Goal: Communication & Community: Answer question/provide support

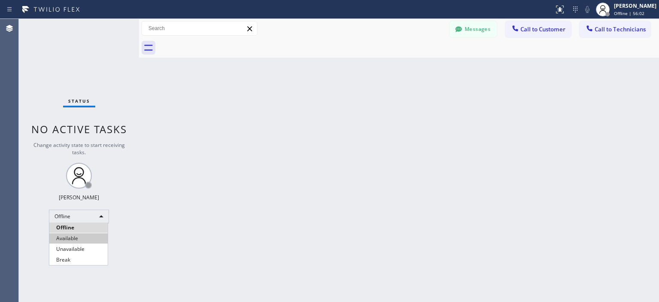
click at [88, 238] on li "Available" at bounding box center [78, 238] width 58 height 10
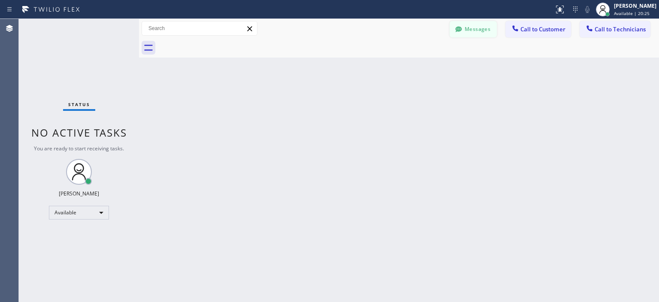
click at [476, 30] on button "Messages" at bounding box center [473, 29] width 47 height 16
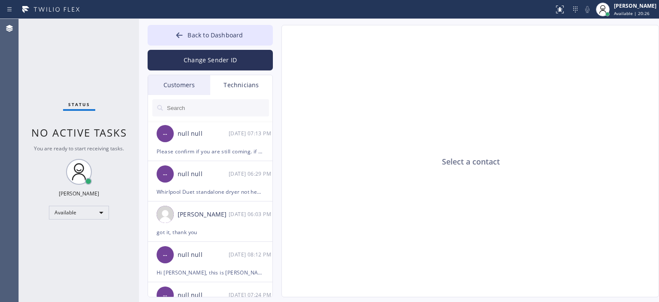
click at [199, 84] on div "Customers" at bounding box center [179, 85] width 62 height 20
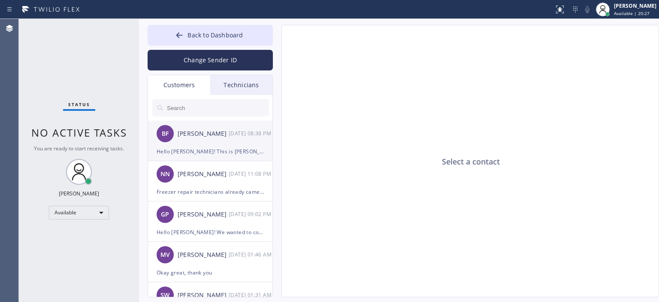
click at [225, 137] on div "[PERSON_NAME]" at bounding box center [203, 134] width 51 height 10
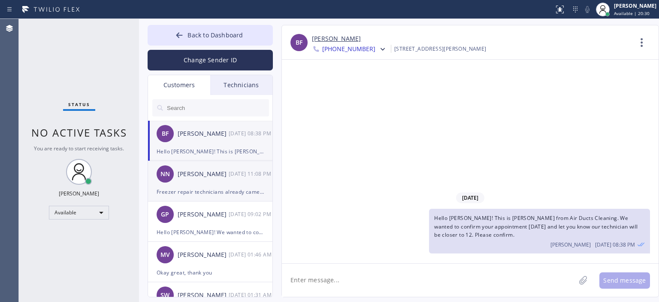
click at [230, 175] on div "[DATE] 11:08 PM" at bounding box center [251, 174] width 45 height 10
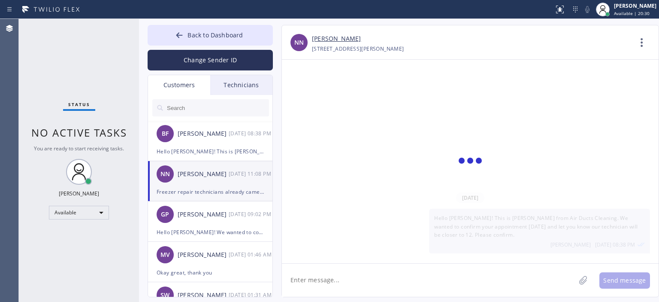
scroll to position [20, 0]
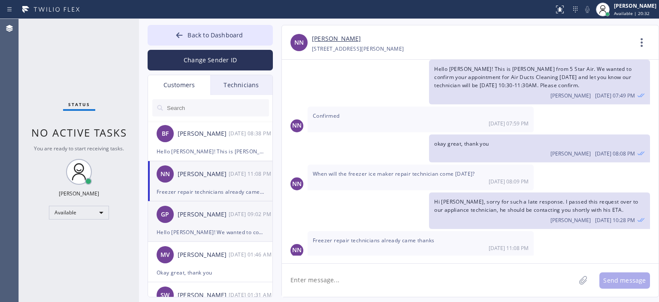
click at [209, 215] on div "[PERSON_NAME]" at bounding box center [203, 214] width 51 height 10
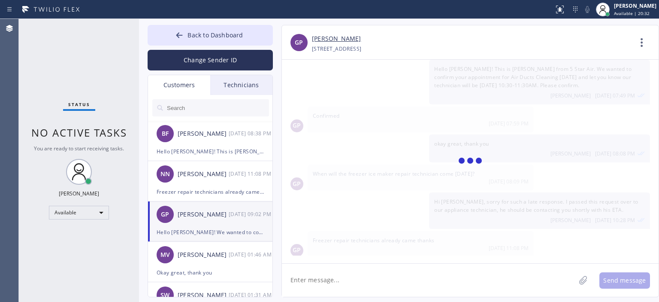
scroll to position [0, 0]
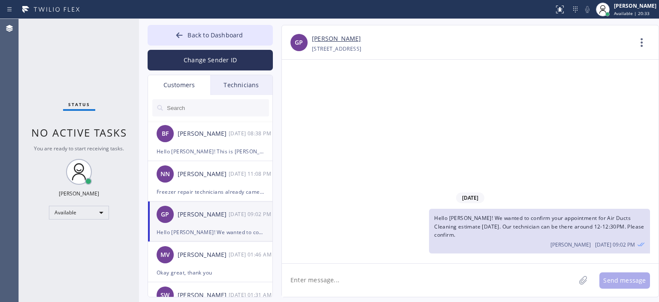
click at [236, 85] on div "Technicians" at bounding box center [241, 85] width 62 height 20
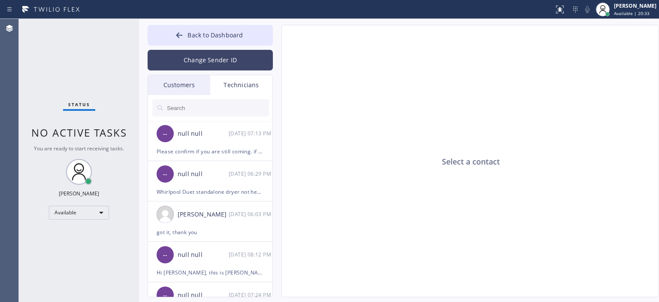
click at [233, 61] on button "Change Sender ID" at bounding box center [210, 60] width 125 height 21
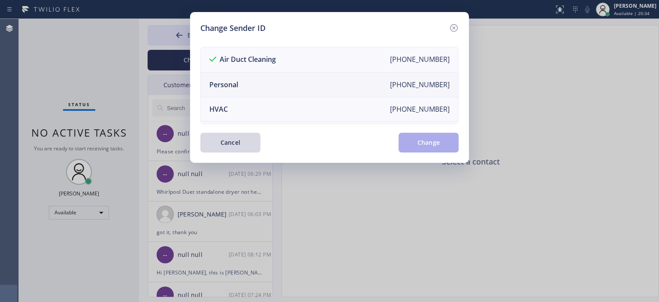
click at [256, 82] on li "Personal [PHONE_NUMBER]" at bounding box center [329, 85] width 257 height 24
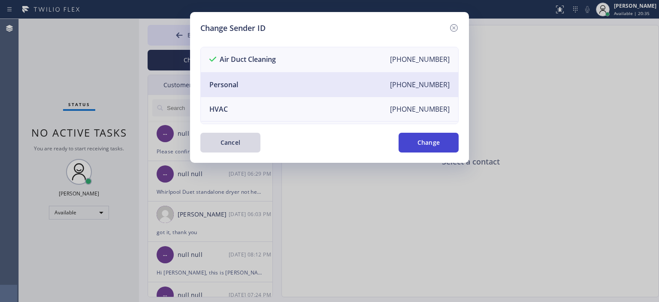
click at [411, 144] on button "Change" at bounding box center [429, 143] width 60 height 20
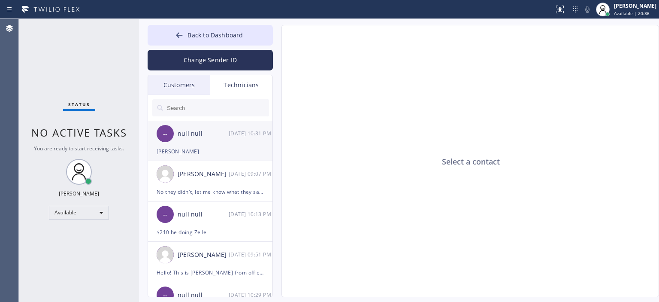
click at [245, 141] on div "-- null null [DATE] 10:31 PM" at bounding box center [210, 134] width 125 height 26
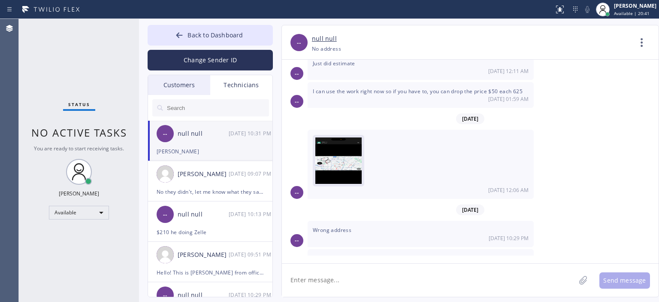
scroll to position [97, 0]
click at [331, 155] on img at bounding box center [338, 162] width 46 height 51
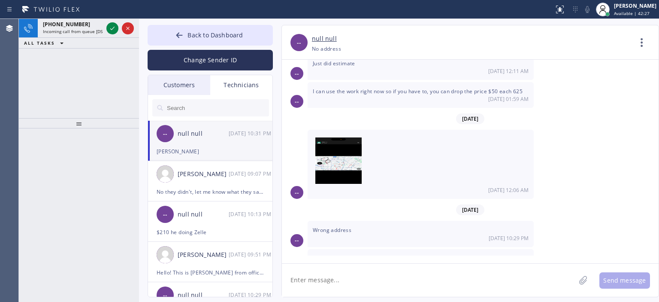
click at [29, 70] on div "[PHONE_NUMBER] Incoming call from queue [DSRs] ALL TASKS ALL TASKS ACTIVE TASKS…" at bounding box center [79, 68] width 120 height 99
click at [180, 38] on icon at bounding box center [179, 35] width 9 height 9
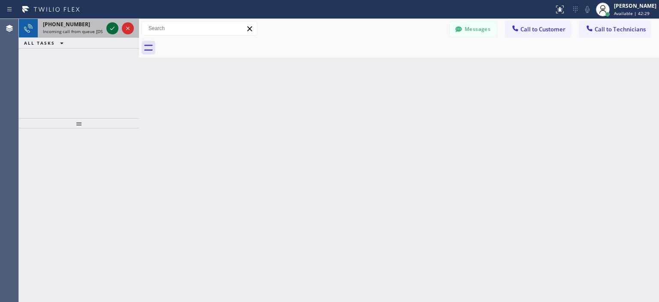
click at [111, 30] on icon at bounding box center [112, 28] width 10 height 10
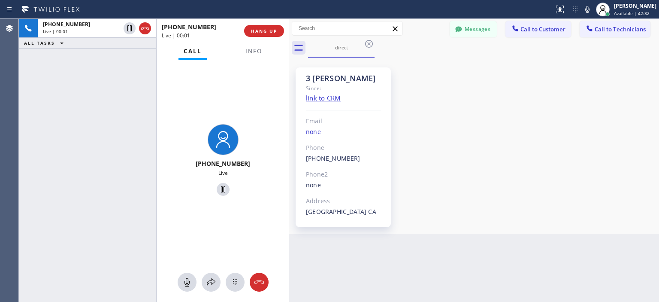
drag, startPoint x: 140, startPoint y: 39, endPoint x: 290, endPoint y: 52, distance: 150.8
click at [289, 52] on div at bounding box center [289, 160] width 0 height 283
click at [263, 283] on icon at bounding box center [258, 281] width 9 height 3
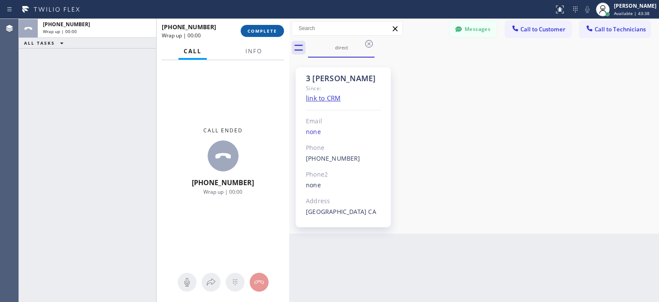
click at [269, 33] on span "COMPLETE" at bounding box center [263, 31] width 30 height 6
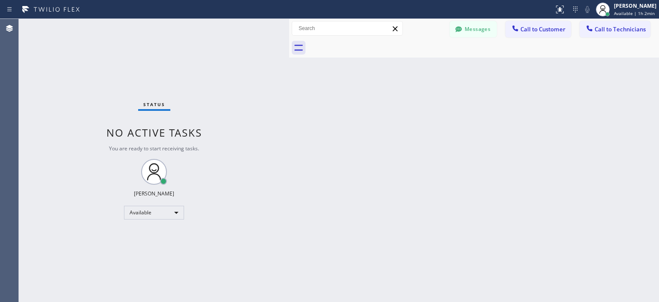
click at [336, 223] on div "Back to Dashboard Change Sender ID Customers Technicians AA [PERSON_NAME] [DATE…" at bounding box center [474, 160] width 370 height 283
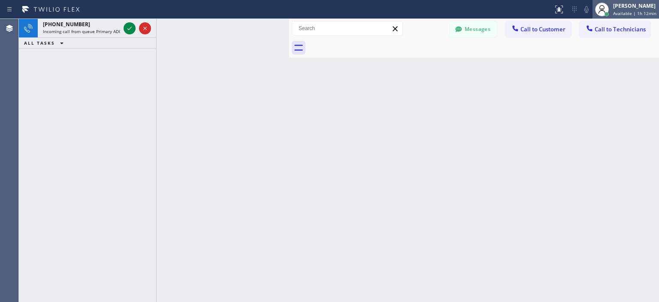
click at [621, 9] on div "[PERSON_NAME]" at bounding box center [634, 5] width 43 height 7
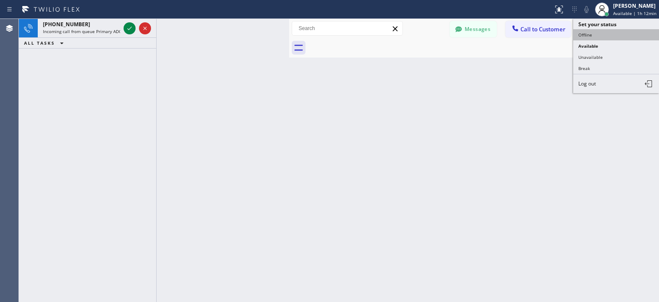
click at [602, 32] on button "Offline" at bounding box center [616, 34] width 86 height 11
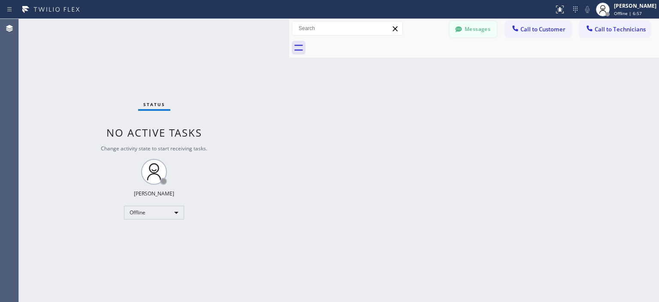
click at [468, 34] on button "Messages" at bounding box center [473, 29] width 47 height 16
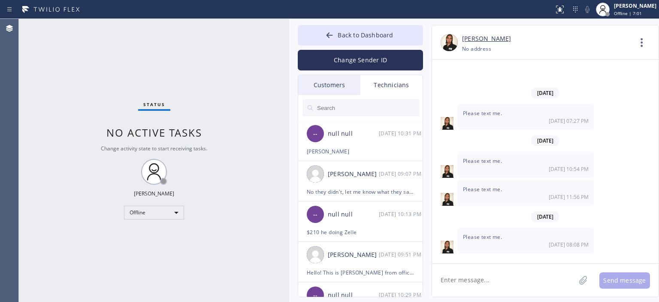
click at [36, 118] on div "Status No active tasks Change activity state to start receiving tasks. [PERSON_…" at bounding box center [154, 160] width 270 height 283
click at [379, 182] on div "[PERSON_NAME] [DATE] 09:07 PM" at bounding box center [360, 174] width 125 height 26
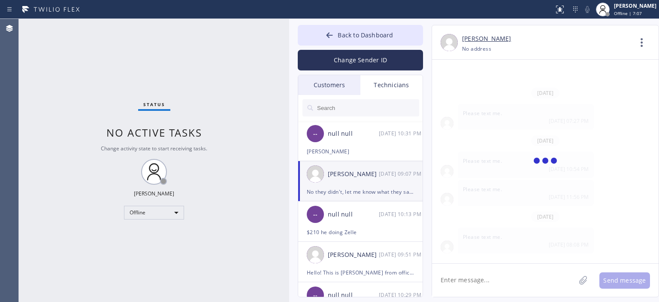
click at [368, 56] on button "Change Sender ID" at bounding box center [360, 60] width 125 height 21
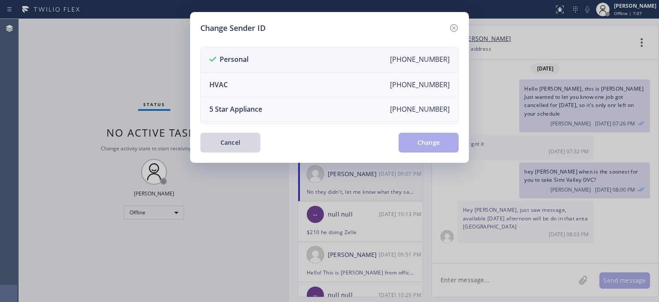
click at [366, 63] on li "Personal [PHONE_NUMBER]" at bounding box center [329, 59] width 257 height 25
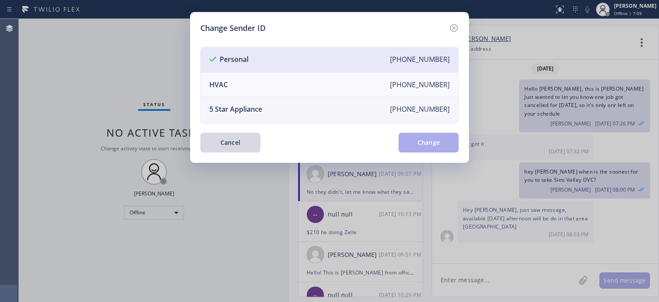
scroll to position [58942, 0]
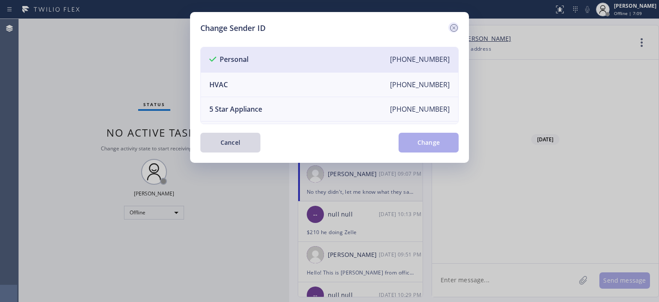
click at [450, 27] on icon at bounding box center [454, 28] width 10 height 10
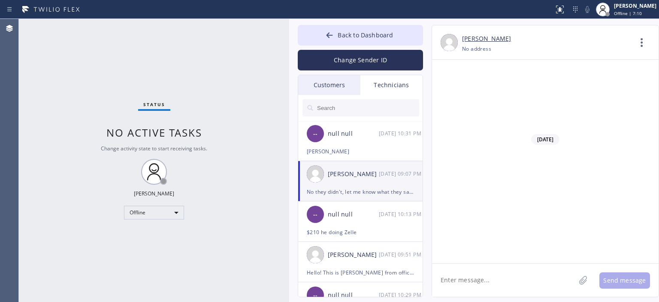
click at [491, 288] on textarea at bounding box center [503, 279] width 143 height 33
type textarea "hey [PERSON_NAME], what's the soonest for [PERSON_NAME]?"
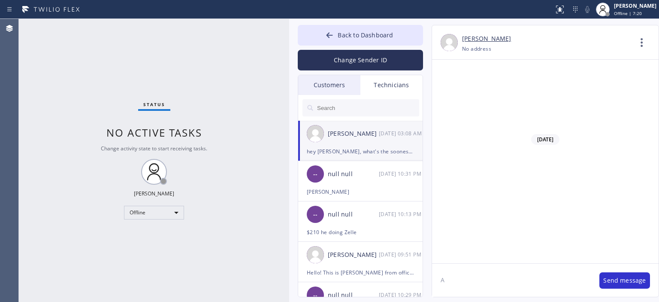
scroll to position [58991, 0]
type textarea "A"
type textarea "for ADC"
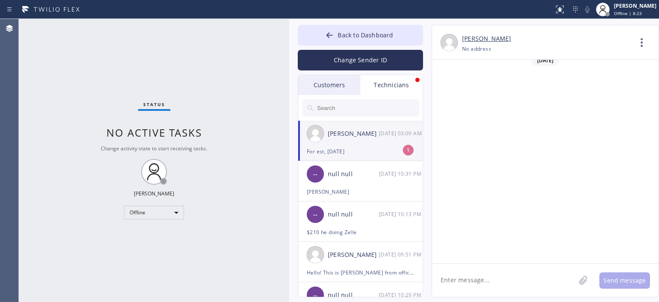
scroll to position [59049, 0]
click at [496, 280] on textarea at bounding box center [503, 279] width 143 height 33
type textarea "okay let me check, and what's for next week just in case?"
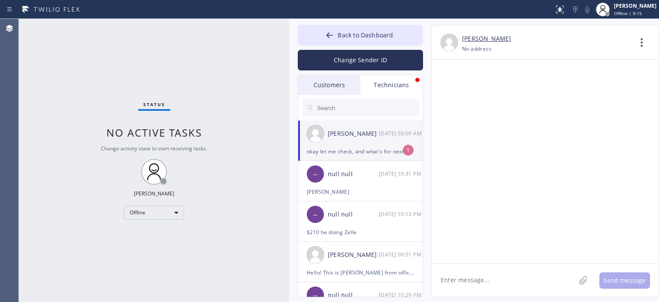
click at [460, 285] on textarea at bounding box center [503, 279] width 143 height 33
type textarea "can we do [DATE]?"
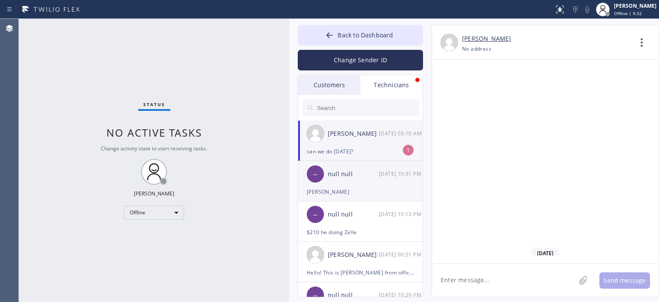
click at [372, 188] on div "[PERSON_NAME]" at bounding box center [360, 192] width 107 height 10
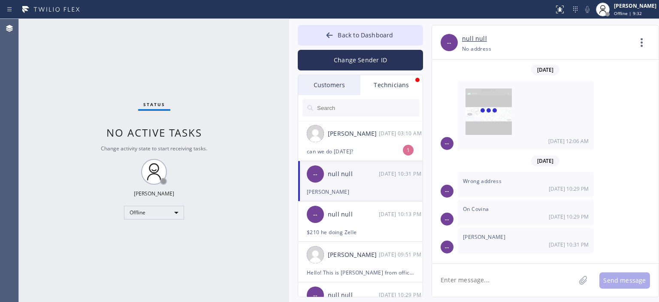
scroll to position [149, 0]
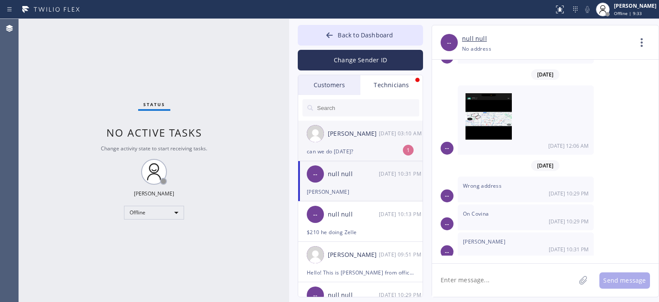
click at [382, 143] on div "[PERSON_NAME] [DATE] 03:10 AM" at bounding box center [360, 134] width 125 height 26
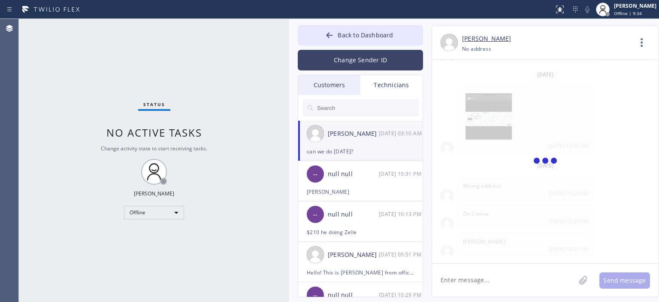
click at [361, 63] on button "Change Sender ID" at bounding box center [360, 60] width 125 height 21
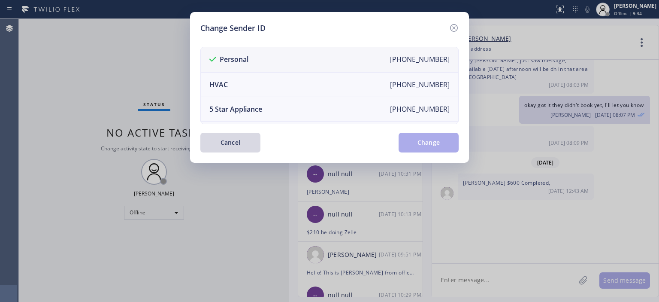
scroll to position [59116, 0]
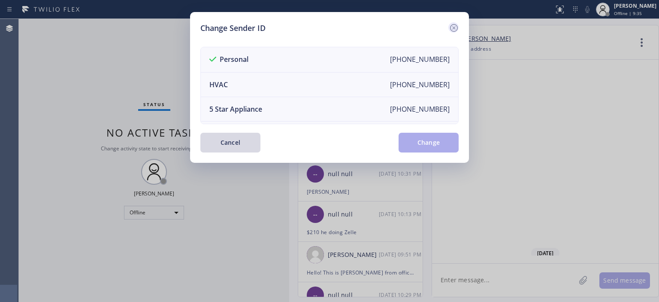
click at [453, 30] on icon at bounding box center [454, 28] width 10 height 10
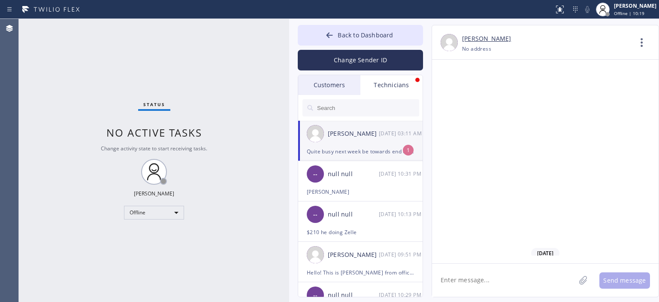
scroll to position [59152, 0]
click at [51, 135] on div "Status No active tasks Change activity state to start receiving tasks. [PERSON_…" at bounding box center [154, 160] width 270 height 283
